Goal: Task Accomplishment & Management: Complete application form

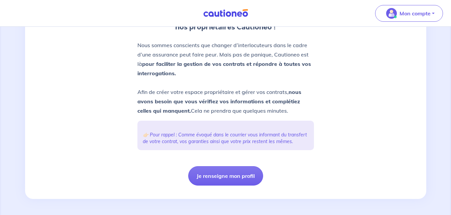
scroll to position [115, 0]
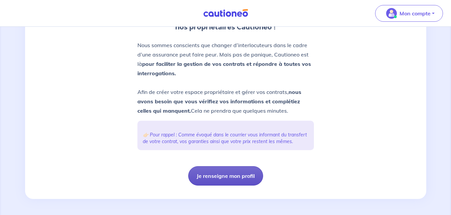
click at [232, 181] on button "Je renseigne mon profil" at bounding box center [225, 175] width 75 height 19
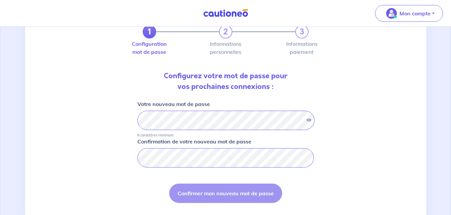
scroll to position [57, 0]
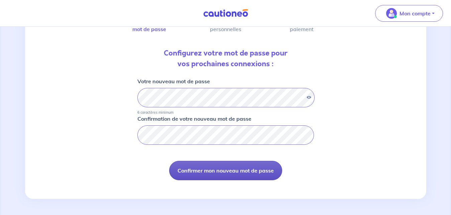
click at [243, 168] on button "Confirmer mon nouveau mot de passe" at bounding box center [225, 170] width 113 height 19
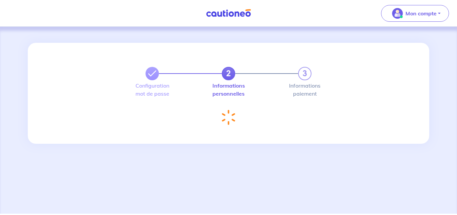
select select "FR"
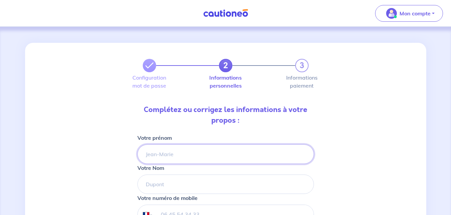
click at [198, 158] on input "Votre prénom" at bounding box center [226, 154] width 177 height 19
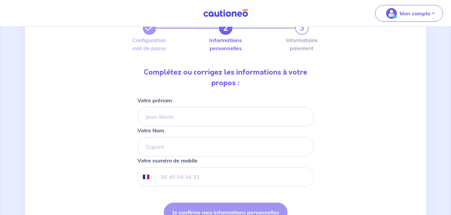
scroll to position [68, 0]
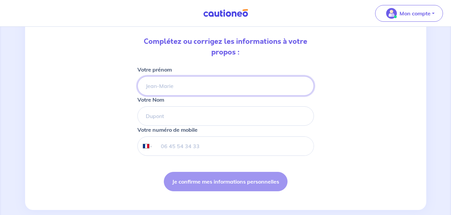
click at [179, 91] on input "Votre prénom" at bounding box center [226, 85] width 177 height 19
type input "[PERSON_NAME]"
click at [200, 110] on input "Votre Nom" at bounding box center [226, 115] width 177 height 19
type input "SCHNEIDER"
click at [365, 116] on div "2 3 Configuration mot de passe Informations personnelles Informations paiement …" at bounding box center [226, 93] width 402 height 236
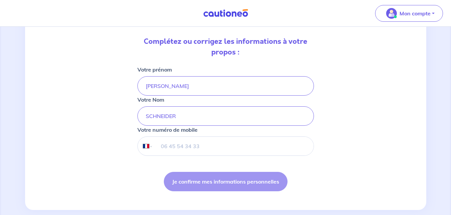
click at [192, 151] on input "tel" at bounding box center [233, 146] width 161 height 19
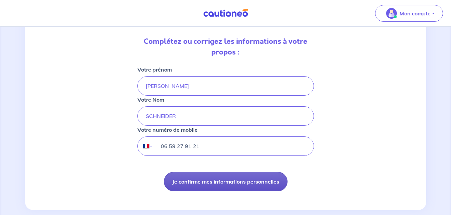
type input "06 59 27 91 21"
click at [217, 182] on button "Je confirme mes informations personnelles" at bounding box center [226, 181] width 124 height 19
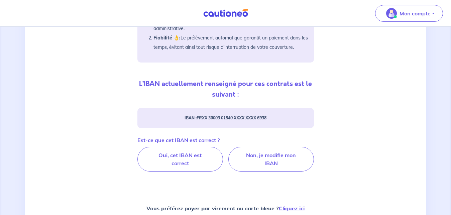
scroll to position [205, 0]
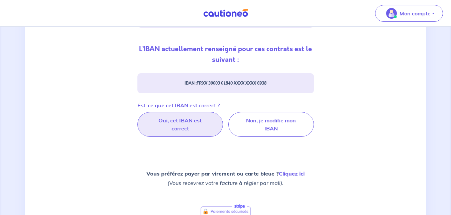
click at [199, 125] on label "Oui, cet IBAN est correct" at bounding box center [181, 124] width 86 height 25
click at [224, 116] on input "Oui, cet IBAN est correct" at bounding box center [226, 114] width 4 height 4
radio input "true"
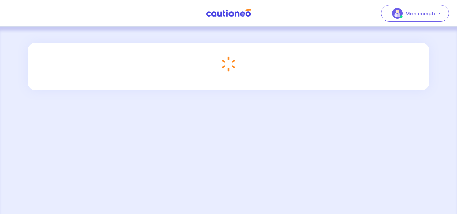
click at [183, 121] on div "Chargement..." at bounding box center [228, 120] width 457 height 187
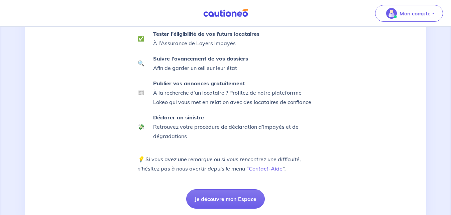
scroll to position [173, 0]
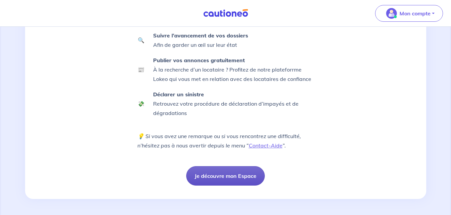
click at [229, 178] on button "Je découvre mon Espace" at bounding box center [225, 175] width 79 height 19
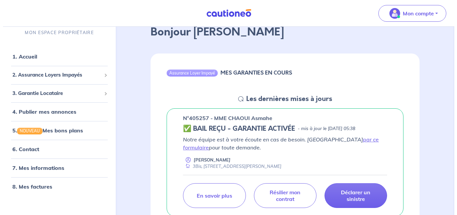
scroll to position [68, 0]
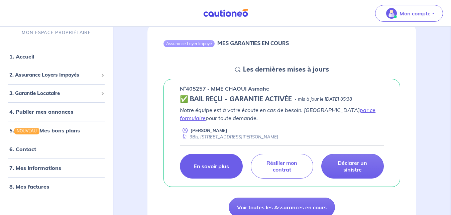
click at [216, 171] on link "En savoir plus" at bounding box center [211, 166] width 63 height 25
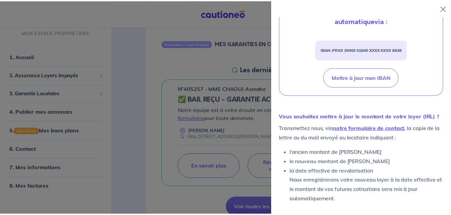
scroll to position [263, 0]
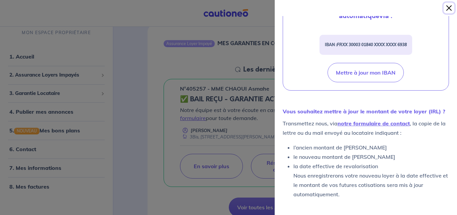
click at [452, 7] on button "Close" at bounding box center [449, 8] width 11 height 11
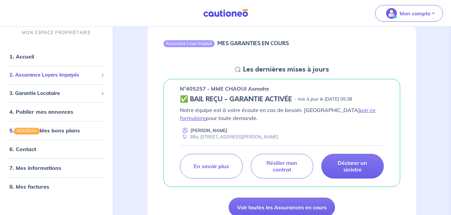
click at [41, 78] on span "2. Assurance Loyers Impayés" at bounding box center [53, 75] width 89 height 8
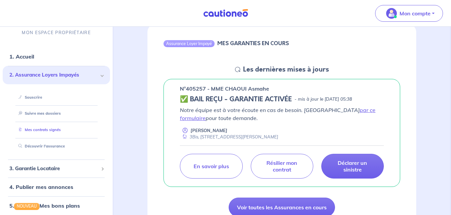
click at [53, 131] on link "Mes contrats signés" at bounding box center [38, 130] width 45 height 5
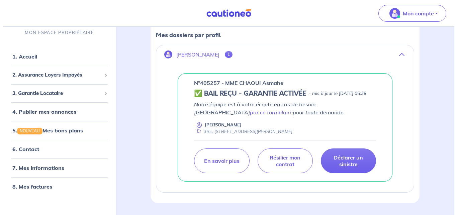
scroll to position [131, 0]
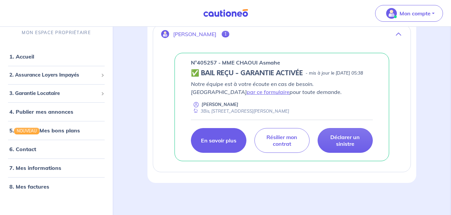
click at [230, 144] on p "En savoir plus" at bounding box center [218, 140] width 35 height 7
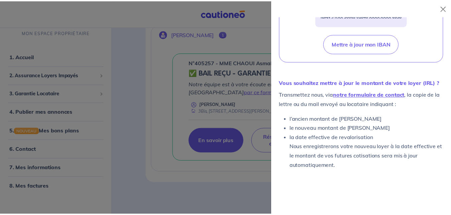
scroll to position [311, 0]
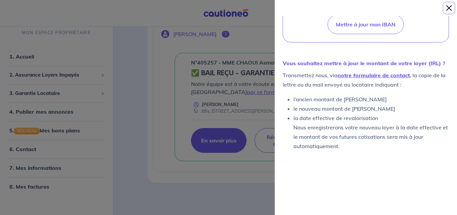
drag, startPoint x: 450, startPoint y: 10, endPoint x: 444, endPoint y: 16, distance: 8.6
click at [449, 10] on button "Close" at bounding box center [449, 8] width 11 height 11
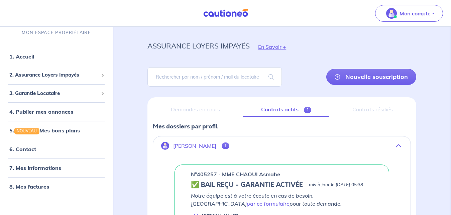
scroll to position [0, 0]
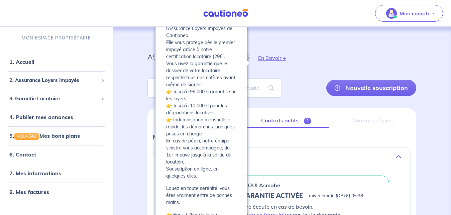
click at [282, 58] on button "En Savoir +" at bounding box center [272, 57] width 45 height 19
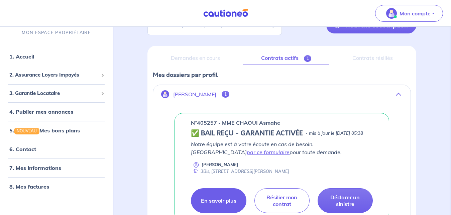
scroll to position [97, 0]
